Goal: Task Accomplishment & Management: Use online tool/utility

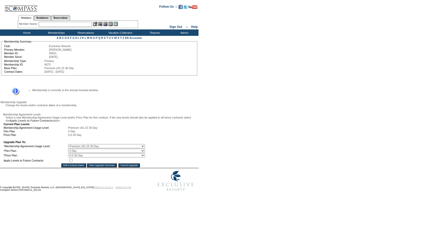
click at [77, 153] on select "0 Day 10 Day 15 Day 20 Day 25 Day 30 Day" at bounding box center [106, 151] width 77 height 4
select select "134"
click at [72, 153] on select "0 Day 10 Day 15 Day 20 Day 25 Day 30 Day" at bounding box center [106, 151] width 77 height 4
click at [74, 163] on td at bounding box center [106, 160] width 77 height 5
drag, startPoint x: 75, startPoint y: 173, endPoint x: 79, endPoint y: 174, distance: 3.7
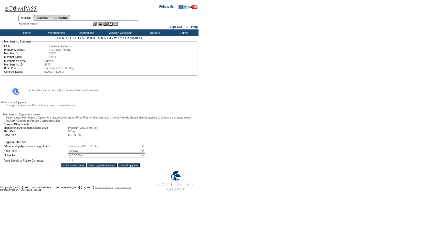
click at [72, 162] on input "checkbox" at bounding box center [70, 160] width 3 height 3
checkbox input "true"
click at [95, 167] on input "View Upgrade Summary" at bounding box center [102, 165] width 30 height 4
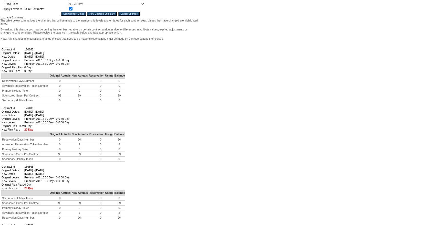
scroll to position [363, 0]
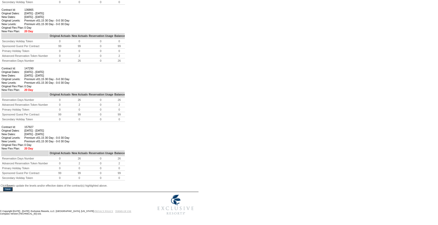
click at [12, 187] on input "Save" at bounding box center [7, 189] width 9 height 4
